Goal: Check status

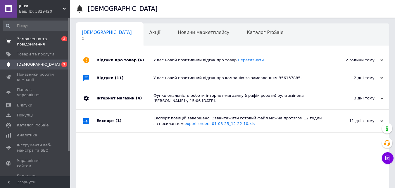
click at [34, 38] on span "Замовлення та повідомлення" at bounding box center [35, 41] width 37 height 11
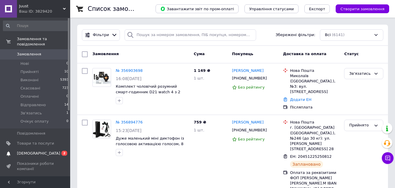
click at [31, 150] on span "[DEMOGRAPHIC_DATA]" at bounding box center [38, 152] width 43 height 5
